Goal: Communication & Community: Share content

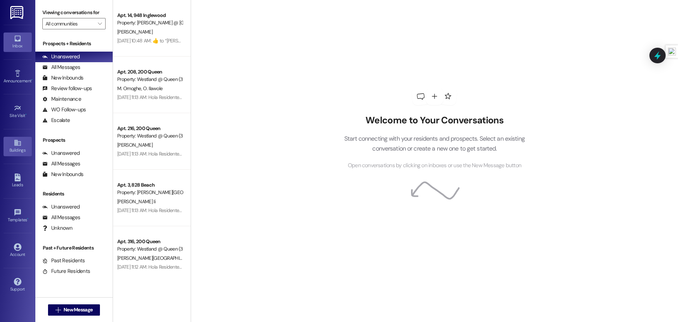
click at [9, 148] on div "Buildings" at bounding box center [17, 149] width 35 height 7
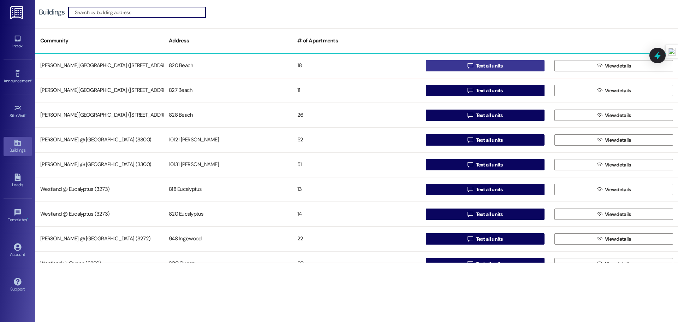
click at [491, 65] on span "Text all units" at bounding box center [489, 65] width 27 height 7
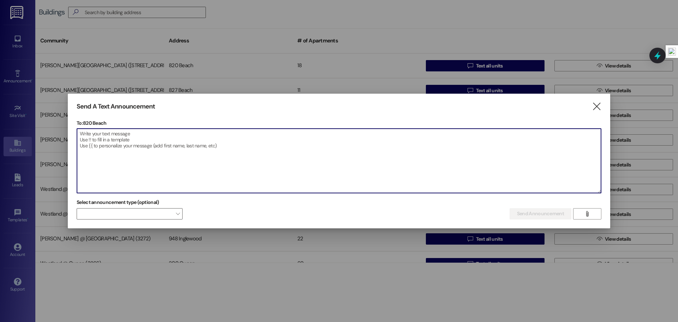
click at [189, 143] on textarea at bounding box center [339, 160] width 524 height 64
paste textarea "Dear Resident, This is a friendly reminder that fumigation is scheduled for [DA…"
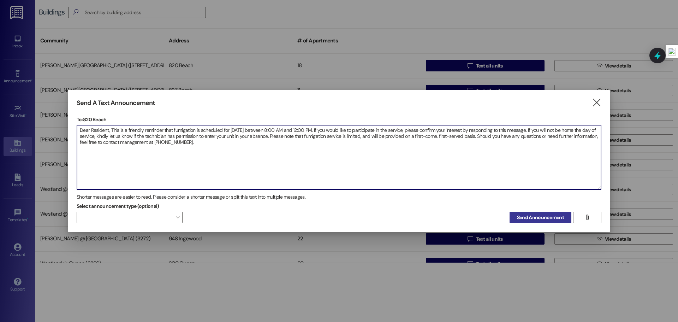
type textarea "Dear Resident, This is a friendly reminder that fumigation is scheduled for [DA…"
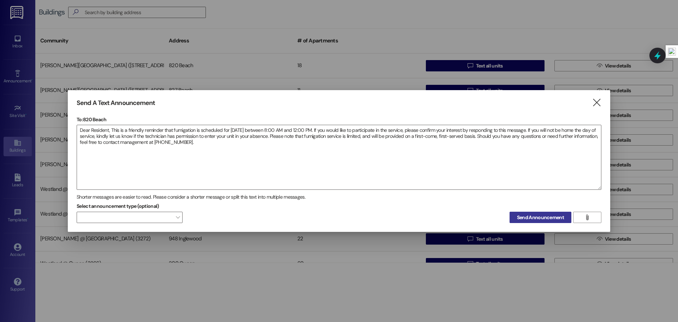
click at [529, 217] on span "Send Announcement" at bounding box center [540, 217] width 47 height 7
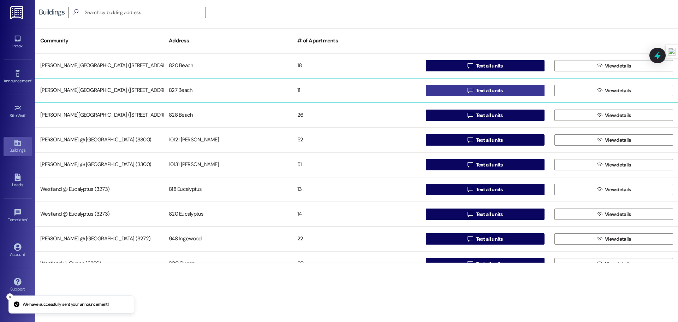
click at [489, 88] on span "Text all units" at bounding box center [489, 90] width 27 height 7
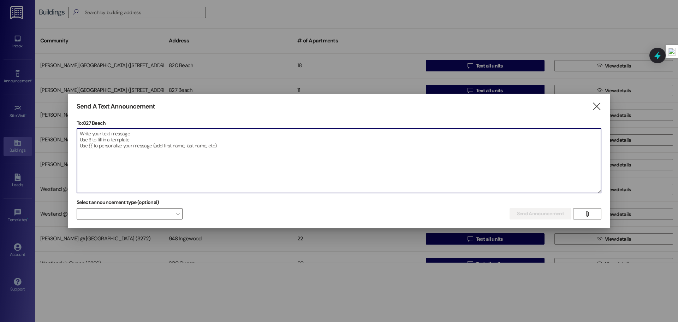
click at [317, 150] on textarea at bounding box center [339, 160] width 524 height 64
paste textarea "Dear Resident, This is a friendly reminder that fumigation is scheduled for [DA…"
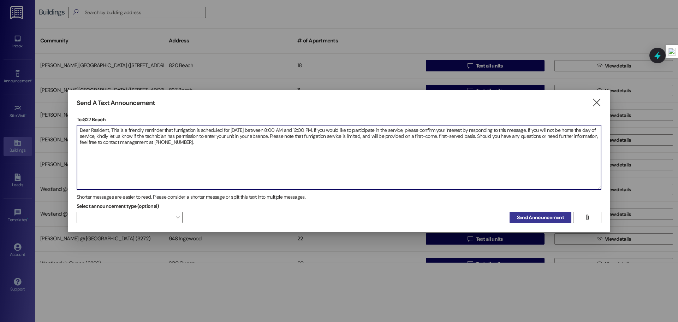
type textarea "Dear Resident, This is a friendly reminder that fumigation is scheduled for [DA…"
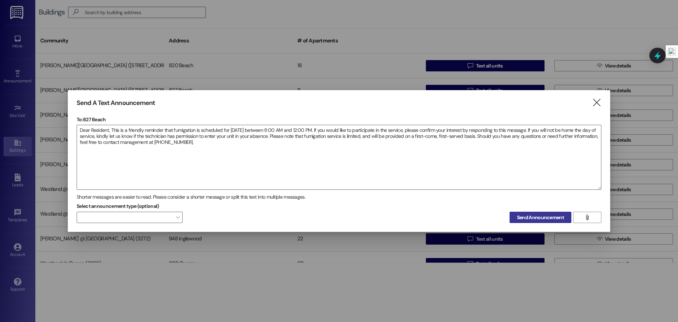
click at [544, 214] on span "Send Announcement" at bounding box center [540, 217] width 47 height 7
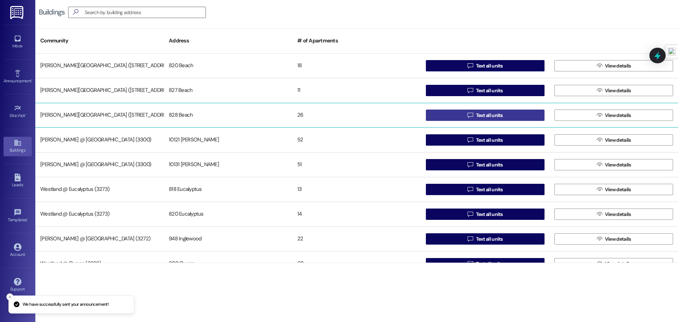
click at [491, 112] on span "Text all units" at bounding box center [489, 115] width 27 height 7
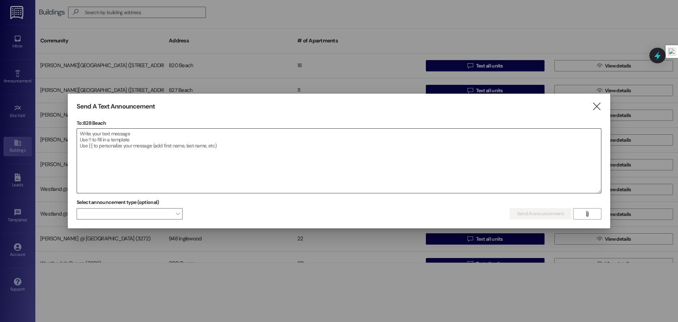
click at [290, 159] on textarea at bounding box center [339, 160] width 524 height 64
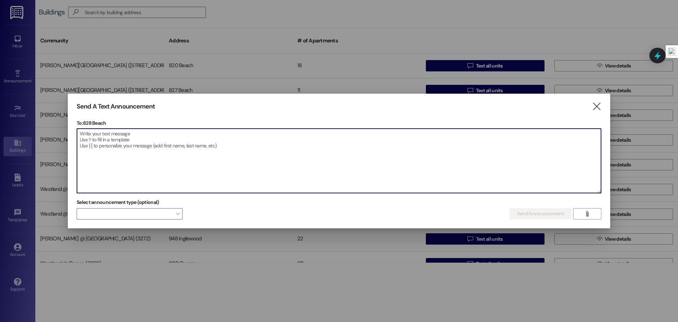
paste textarea "Dear Resident, This is a friendly reminder that fumigation is scheduled for [DA…"
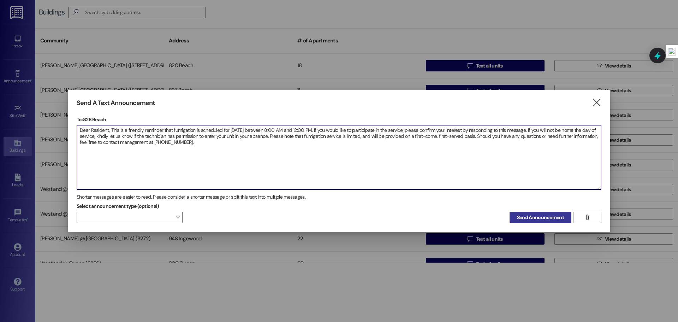
type textarea "Dear Resident, This is a friendly reminder that fumigation is scheduled for [DA…"
click at [526, 214] on span "Send Announcement" at bounding box center [540, 217] width 47 height 7
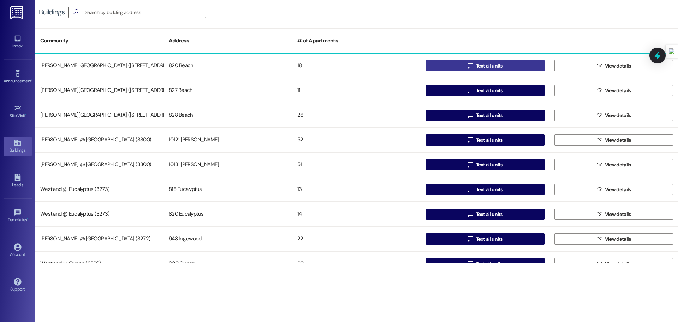
click at [492, 67] on span "Text all units" at bounding box center [489, 65] width 27 height 7
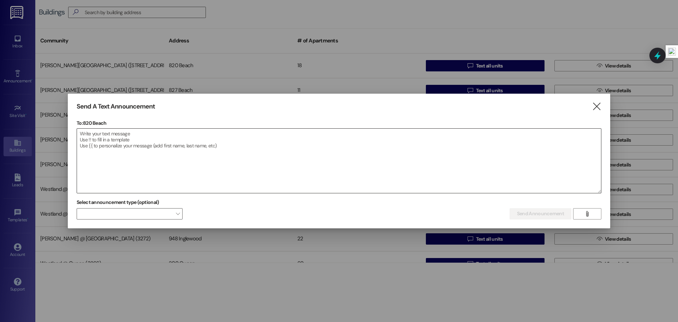
click at [210, 133] on textarea at bounding box center [339, 160] width 524 height 64
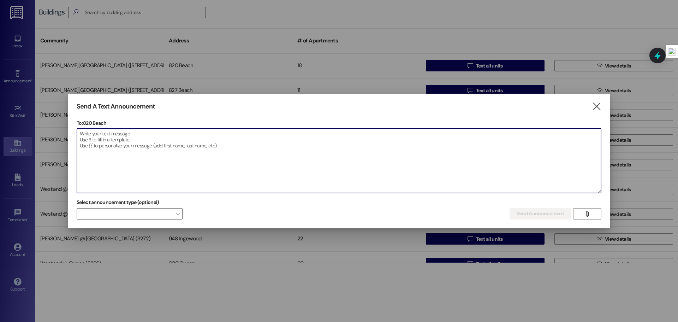
paste textarea "Estimado residente: Le recordamos que la fumigacion esta programada para , 8:00…"
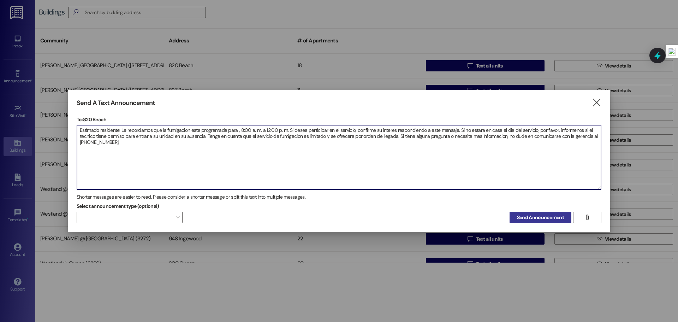
type textarea "Estimado residente: Le recordamos que la fumigacion esta programada para , 8:00…"
click at [520, 217] on span "Send Announcement" at bounding box center [540, 217] width 47 height 7
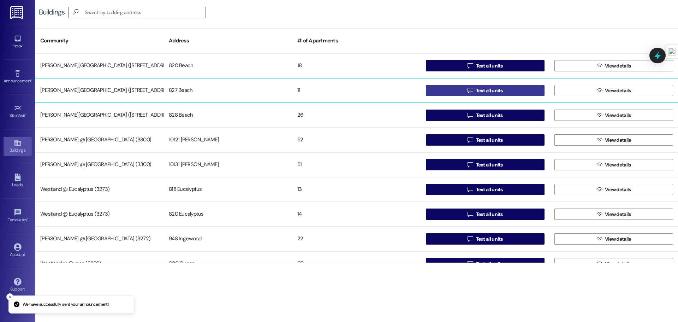
click at [474, 90] on span "Text all units" at bounding box center [489, 90] width 30 height 7
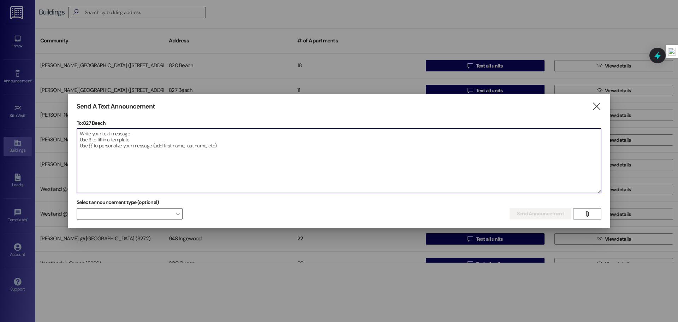
click at [158, 132] on textarea at bounding box center [339, 160] width 524 height 64
paste textarea "Estimado residente: Le recordamos que la fumigacion esta programada para , 8:00…"
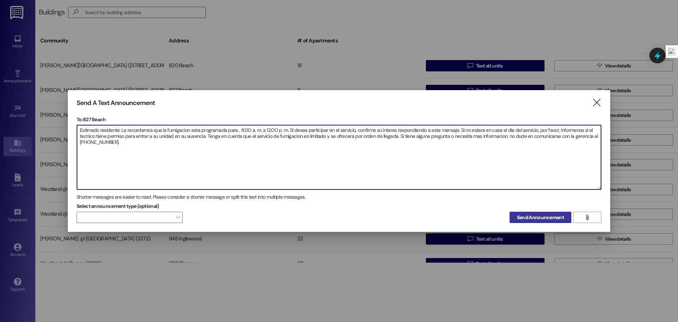
type textarea "Estimado residente: Le recordamos que la fumigacion esta programada para , 8:00…"
click at [529, 219] on span "Send Announcement" at bounding box center [540, 217] width 47 height 7
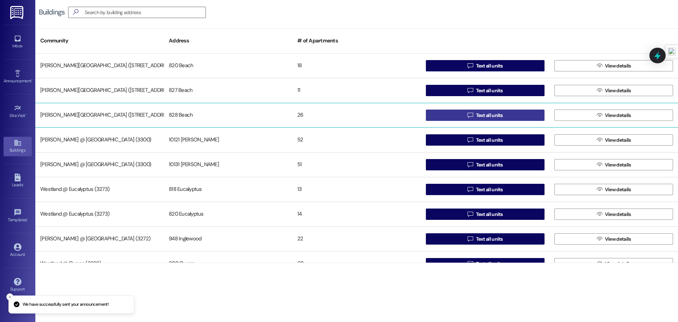
click at [486, 115] on span "Text all units" at bounding box center [489, 115] width 27 height 7
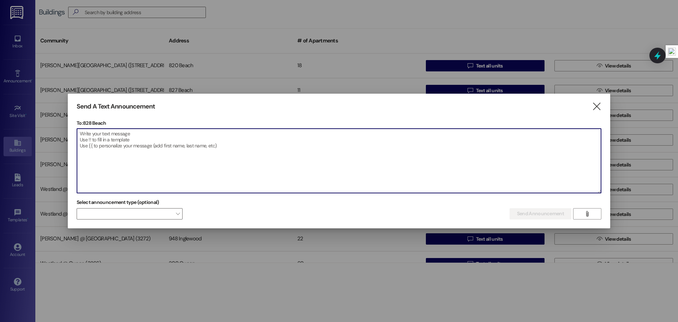
click at [186, 147] on textarea at bounding box center [339, 160] width 524 height 64
paste textarea "Estimado residente: Le recordamos que la fumigacion esta programada para , 8:00…"
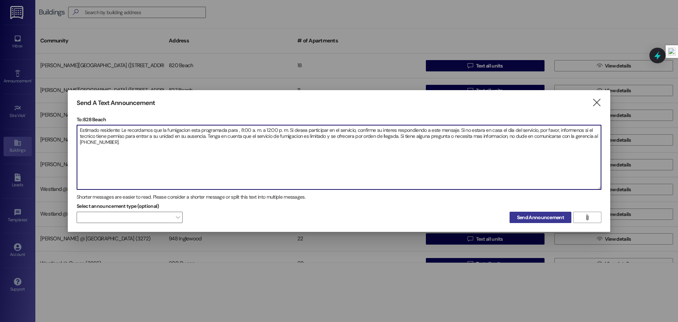
type textarea "Estimado residente: Le recordamos que la fumigacion esta programada para , 8:00…"
click at [525, 218] on span "Send Announcement" at bounding box center [540, 217] width 47 height 7
